Goal: Information Seeking & Learning: Learn about a topic

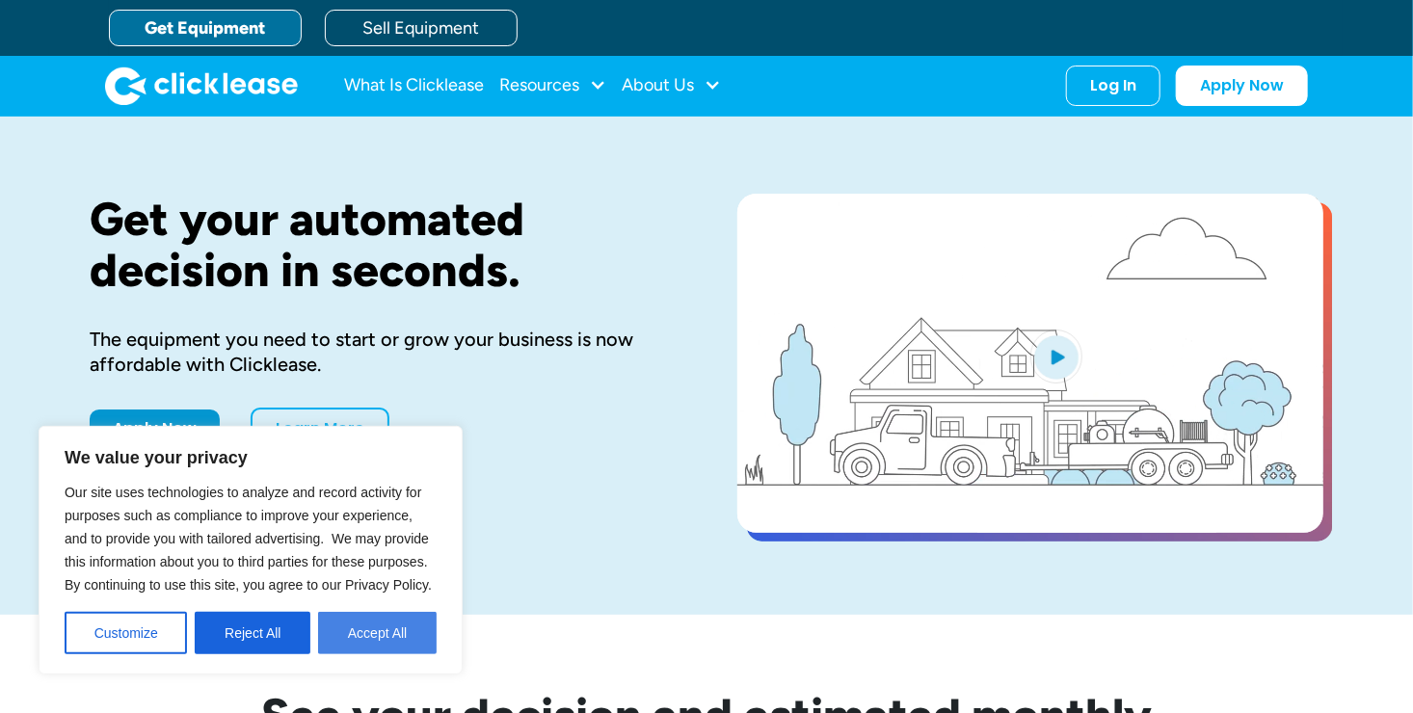
click at [358, 634] on button "Accept All" at bounding box center [377, 633] width 119 height 42
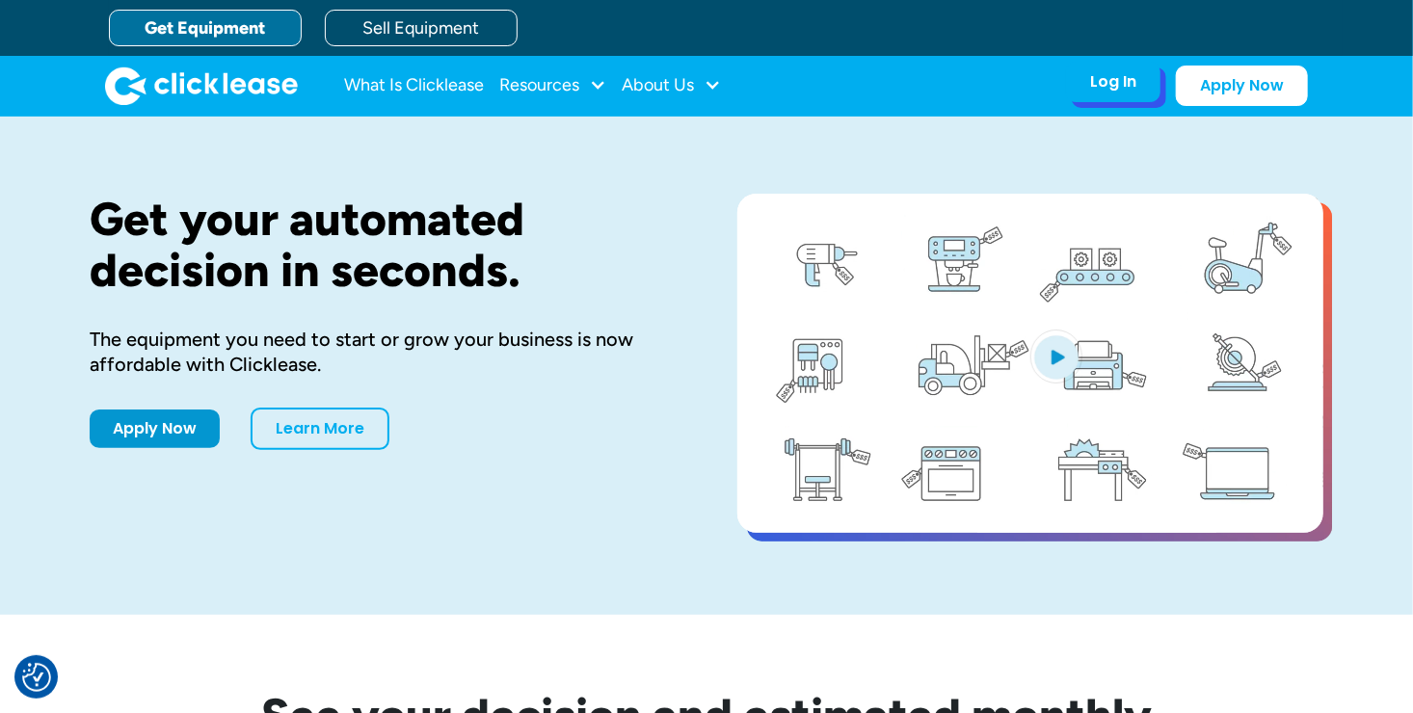
click at [1139, 82] on div "Log In Account login I use Clicklease to get my equipment Partner Portal I offe…" at bounding box center [1113, 82] width 94 height 40
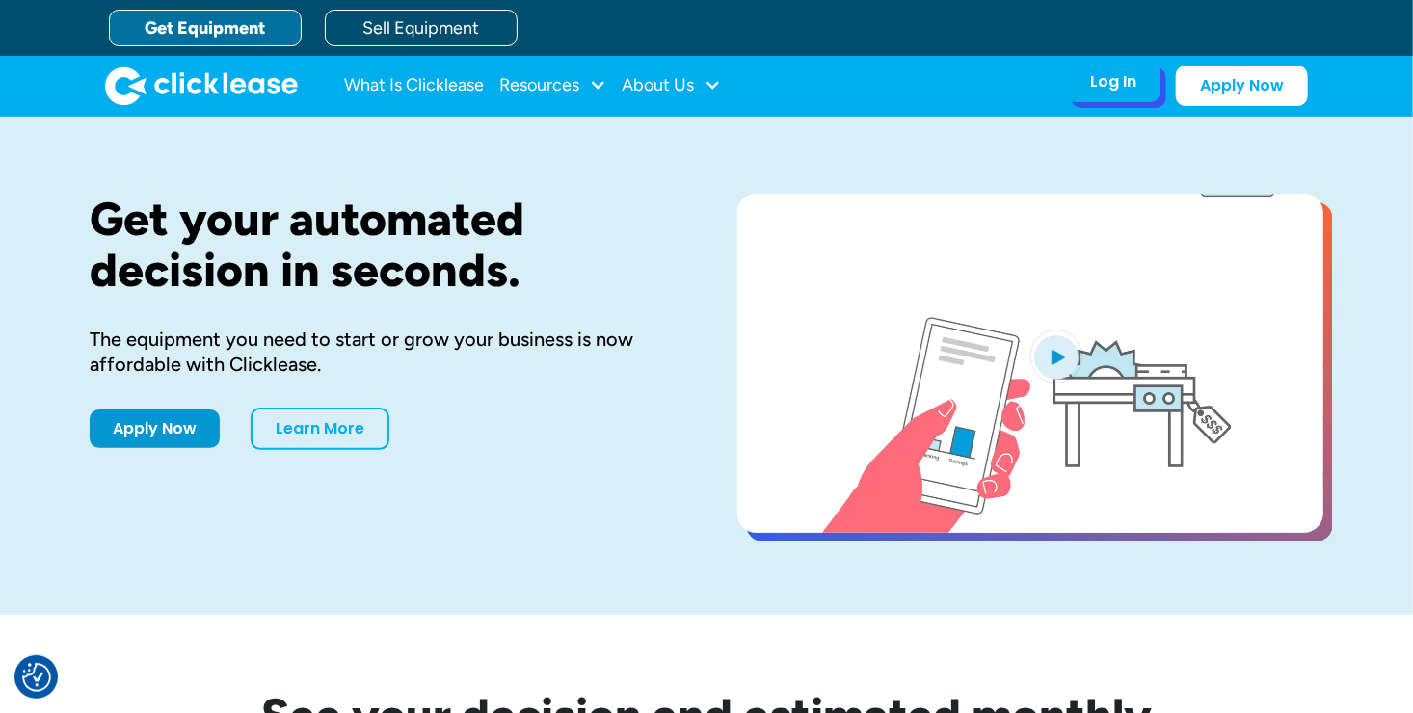
click at [1141, 94] on div "Log In Account login I use Clicklease to get my equipment Partner Portal I offe…" at bounding box center [1113, 82] width 94 height 40
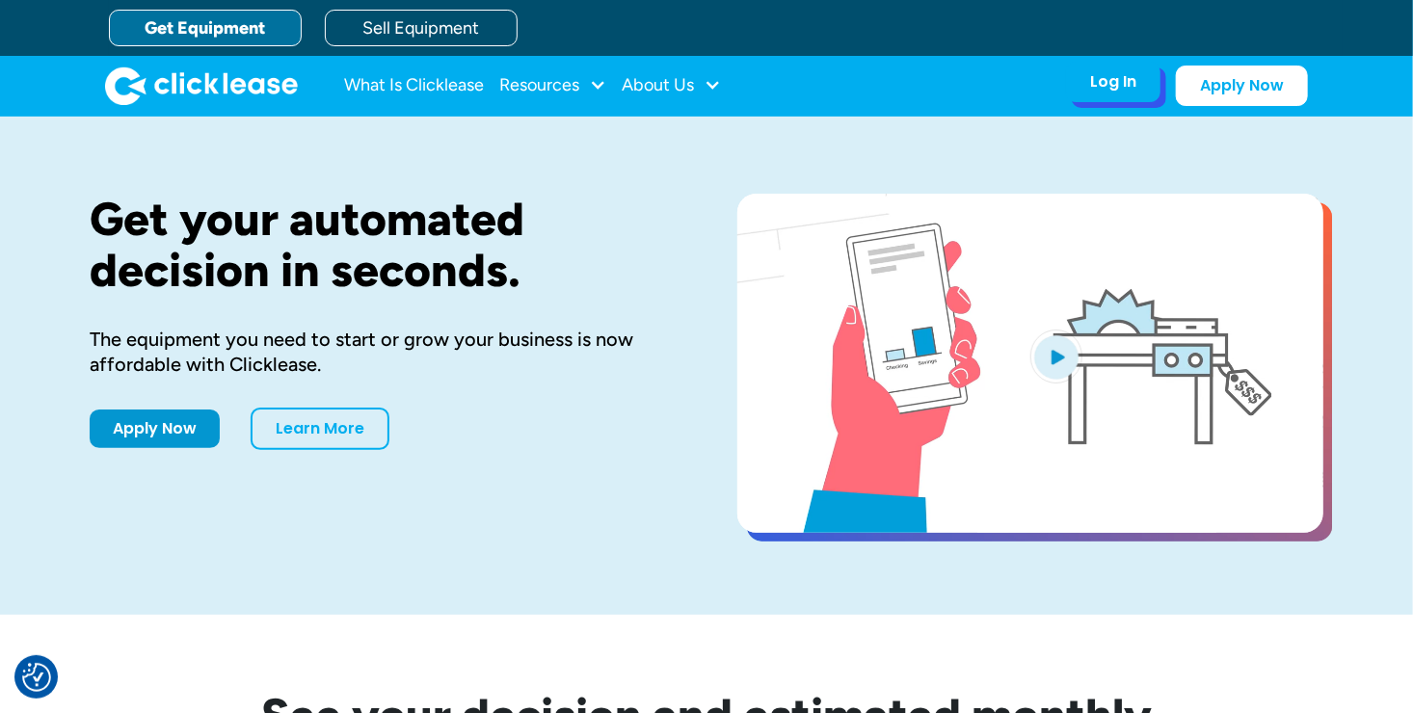
click at [1123, 83] on div "Log In" at bounding box center [1113, 81] width 46 height 19
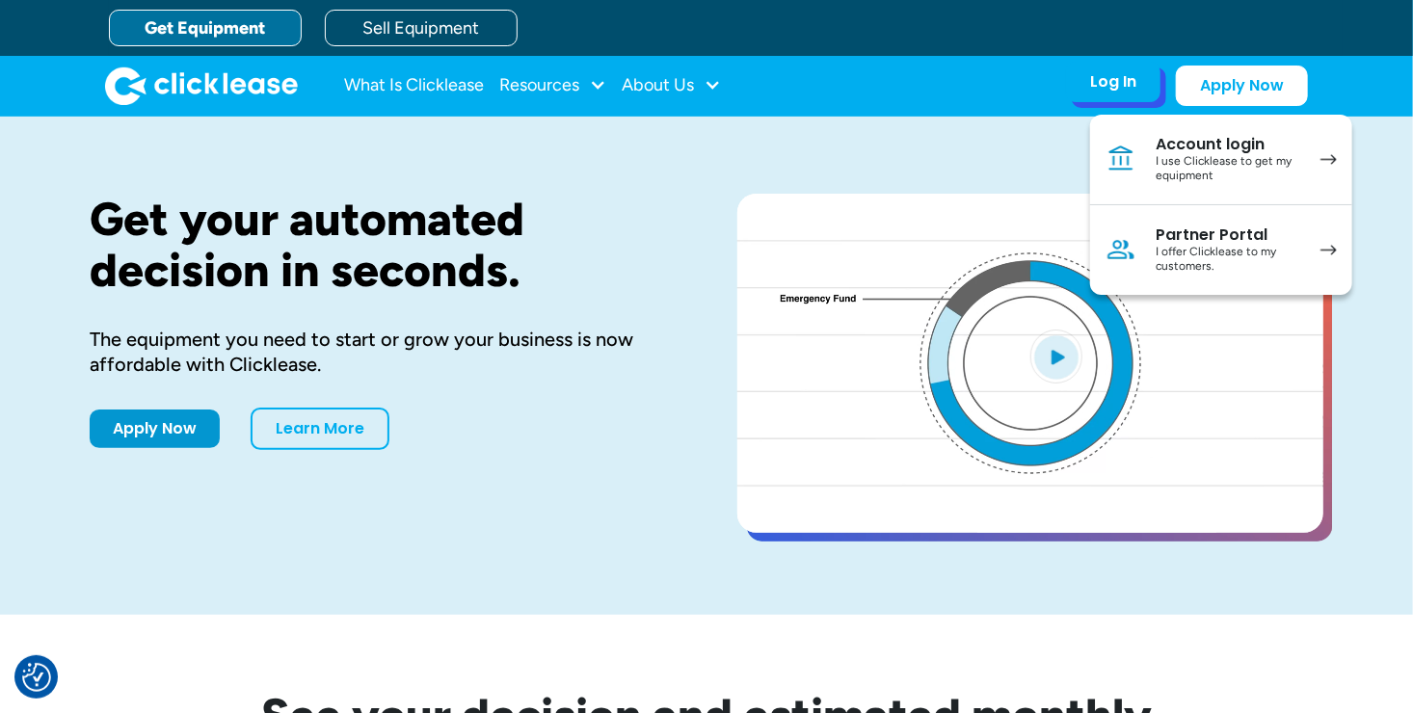
click at [1272, 169] on div "I use Clicklease to get my equipment" at bounding box center [1228, 169] width 146 height 30
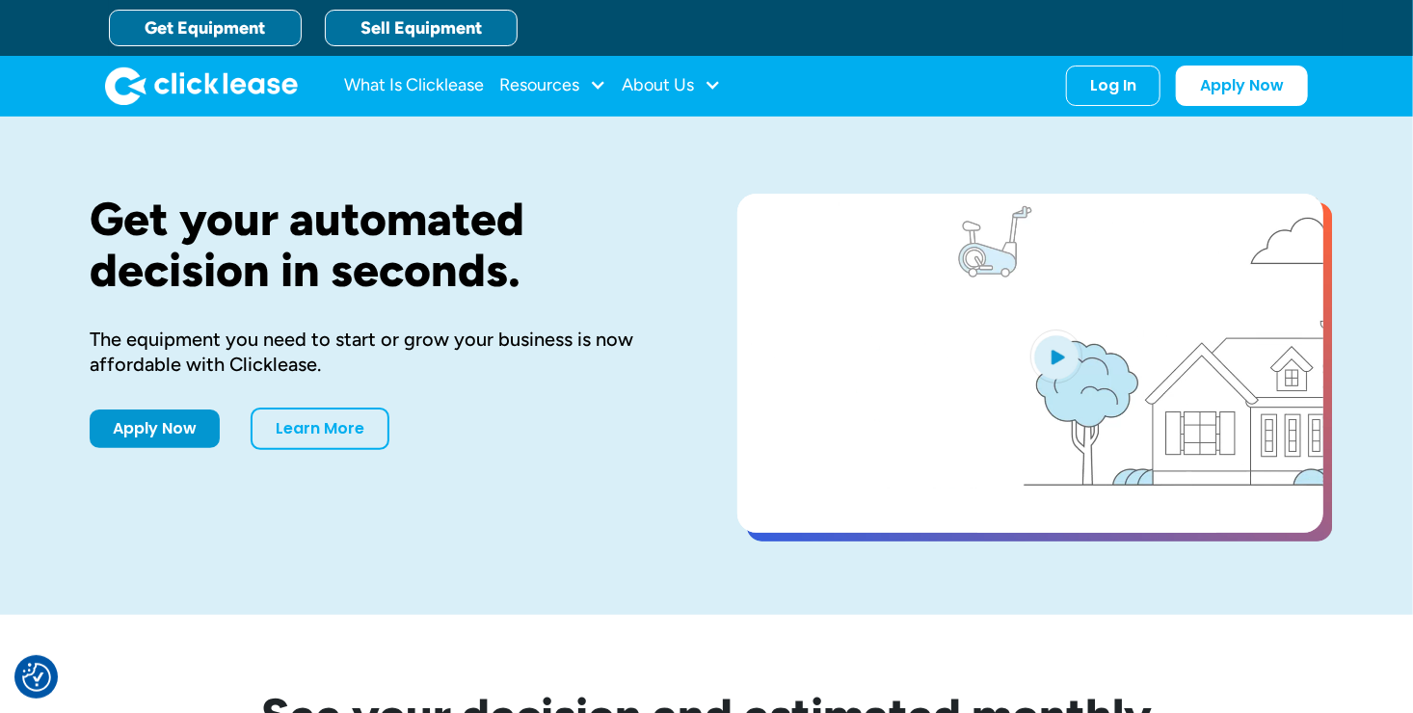
click at [386, 34] on link "Sell Equipment" at bounding box center [421, 28] width 193 height 37
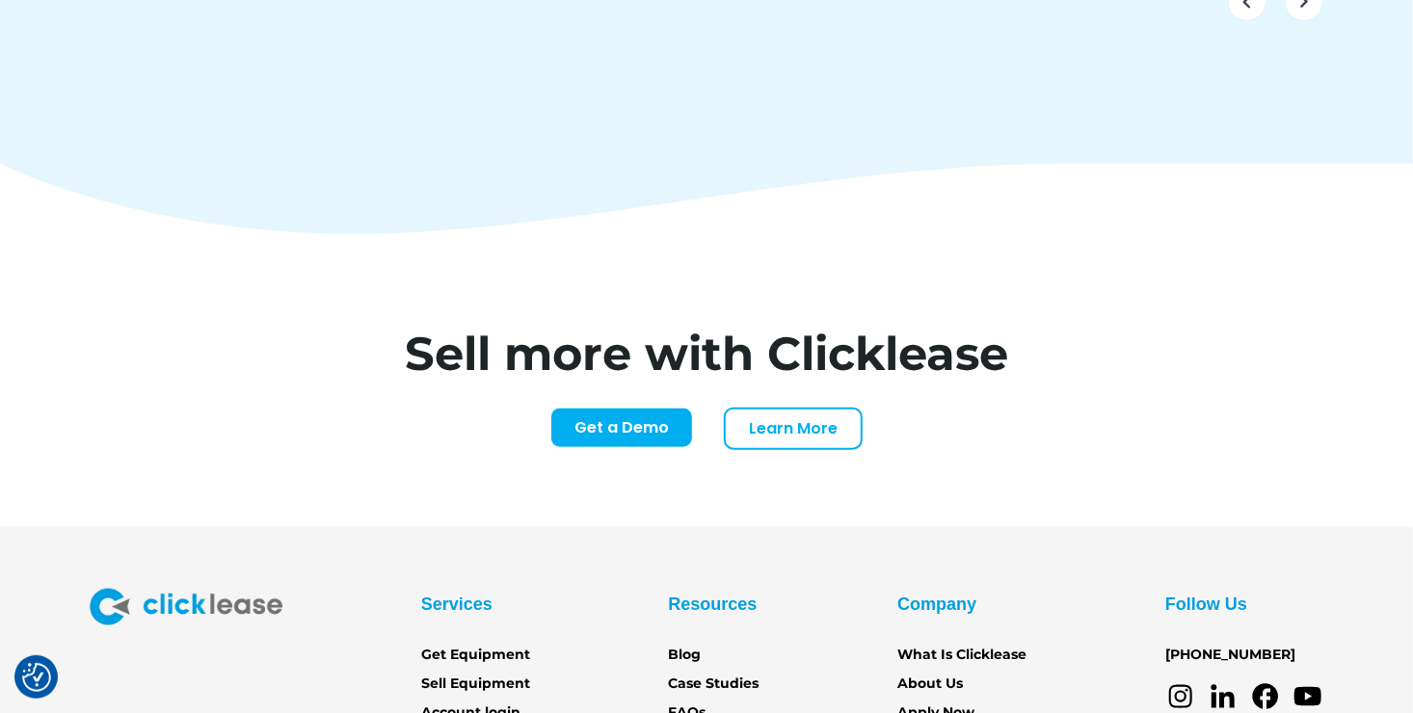
scroll to position [7994, 0]
